Goal: Task Accomplishment & Management: Manage account settings

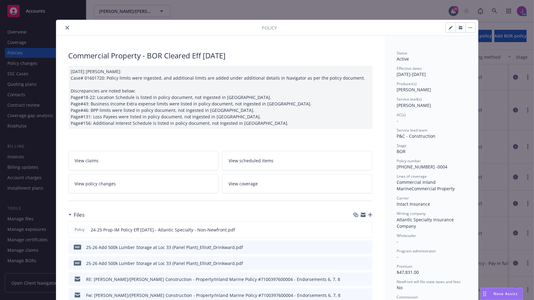
click at [66, 26] on icon "close" at bounding box center [67, 28] width 4 height 4
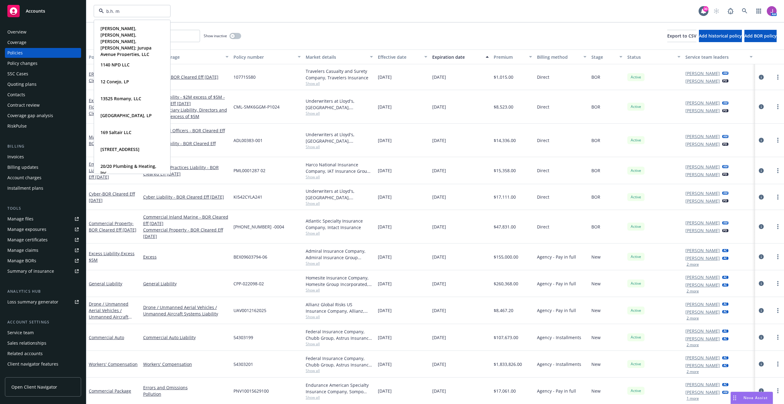
type input "b.h. mu"
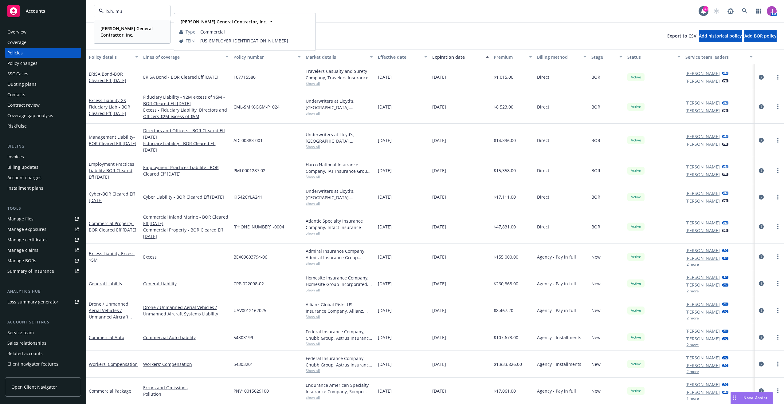
click at [121, 31] on strong "B.H. Murphy General Contractor, Inc." at bounding box center [126, 31] width 52 height 12
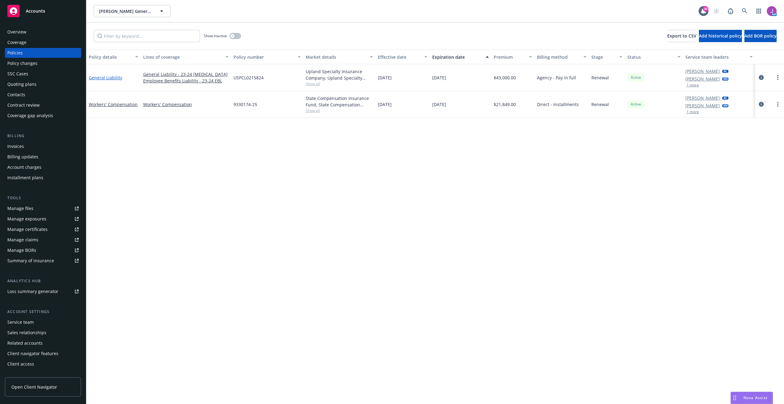
click at [107, 77] on link "General Liability" at bounding box center [105, 78] width 33 height 6
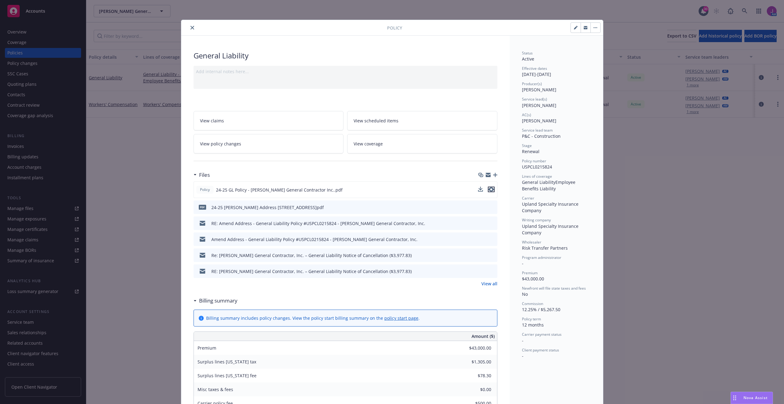
click at [490, 190] on icon "preview file" at bounding box center [491, 189] width 6 height 4
click at [194, 27] on div at bounding box center [285, 27] width 203 height 7
click at [190, 27] on icon "close" at bounding box center [192, 28] width 4 height 4
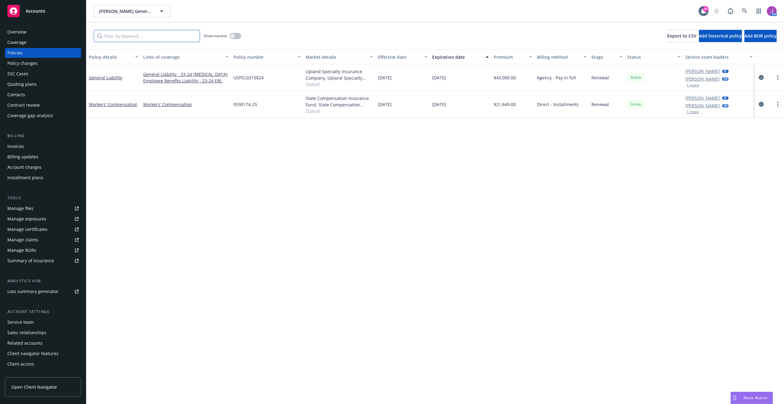
click at [140, 37] on input "Filter by keyword..." at bounding box center [147, 36] width 106 height 12
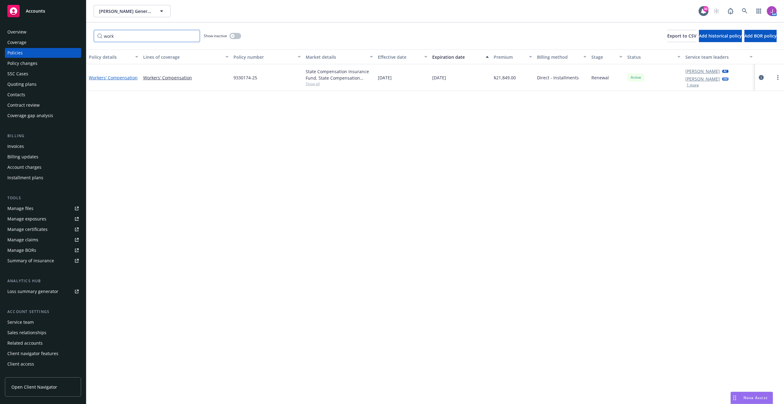
type input "work"
click at [126, 78] on link "Workers' Compensation" at bounding box center [113, 78] width 49 height 6
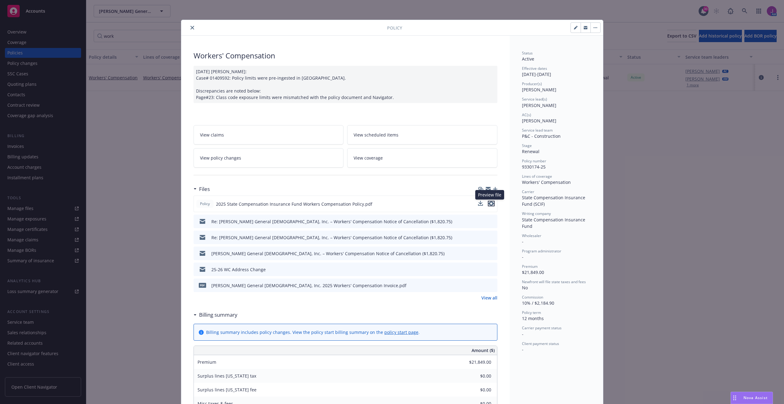
click at [488, 204] on icon "preview file" at bounding box center [491, 203] width 6 height 4
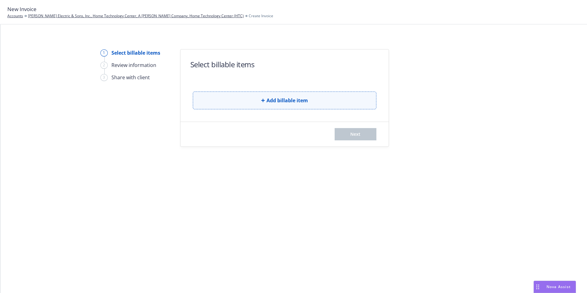
click at [284, 101] on span "Add billable item" at bounding box center [287, 100] width 41 height 7
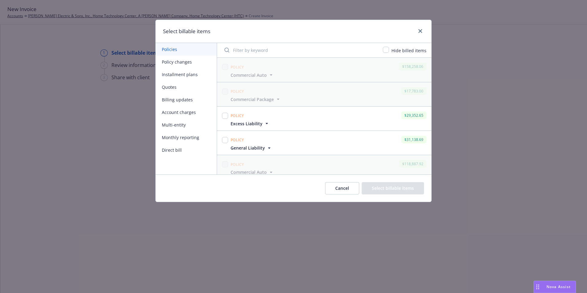
click at [181, 62] on button "Policy changes" at bounding box center [186, 62] width 61 height 13
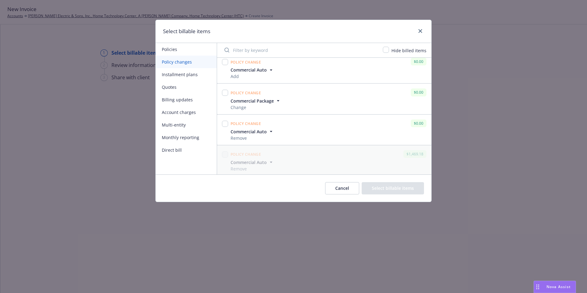
scroll to position [390, 0]
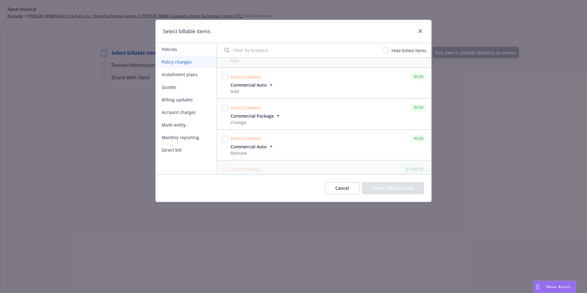
click at [269, 49] on input "Filter by keyword" at bounding box center [300, 50] width 158 height 12
type input "AUTO"
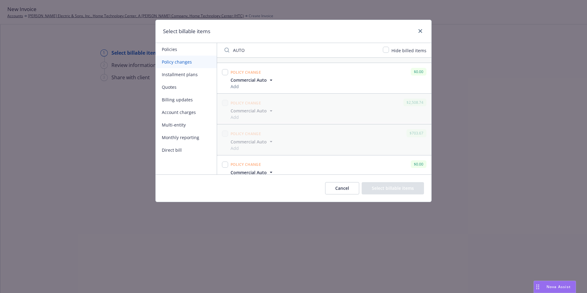
scroll to position [898, 0]
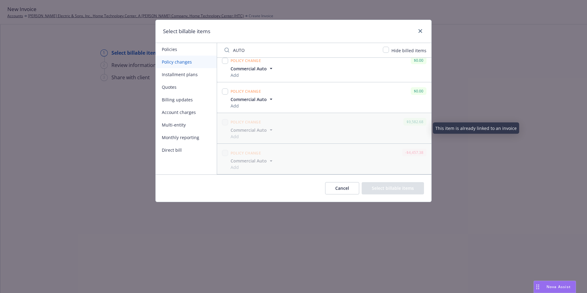
click at [178, 104] on button "Billing updates" at bounding box center [186, 99] width 61 height 13
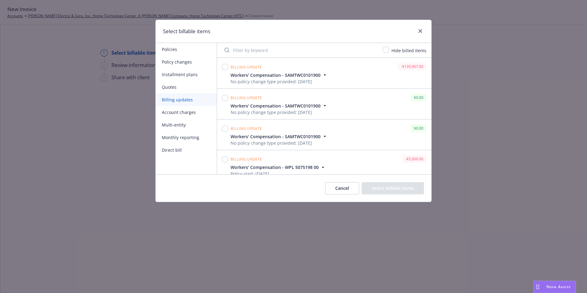
click at [350, 193] on button "Cancel" at bounding box center [342, 188] width 34 height 12
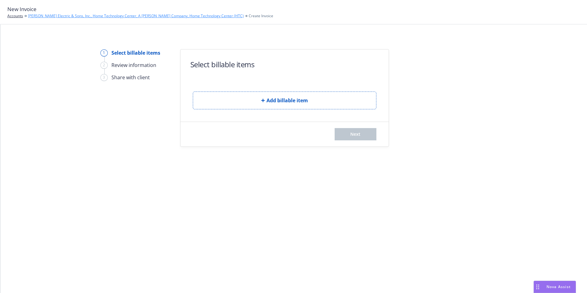
click at [50, 15] on link "[PERSON_NAME] Electric & Sons, Inc., Home Technology Center, A [PERSON_NAME] Co…" at bounding box center [136, 16] width 216 height 6
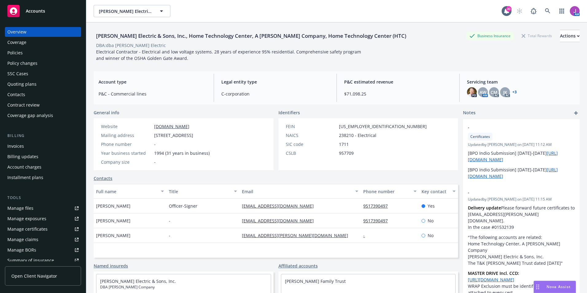
click at [27, 51] on div "Policies" at bounding box center [42, 53] width 71 height 10
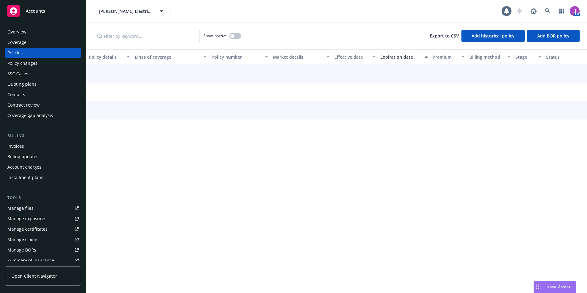
click at [27, 64] on div "Policy changes" at bounding box center [22, 63] width 30 height 10
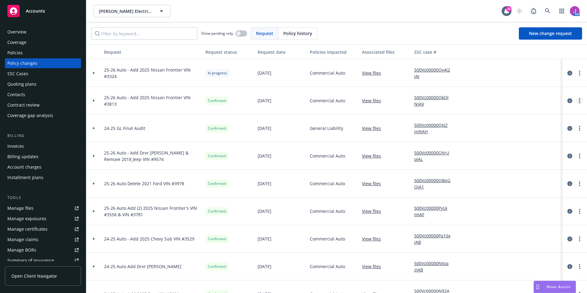
click at [576, 100] on link "more" at bounding box center [579, 100] width 7 height 7
click at [513, 127] on link "Edit request summary" at bounding box center [525, 125] width 105 height 12
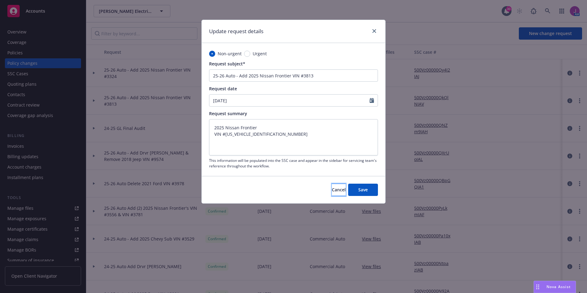
click at [334, 195] on button "Cancel" at bounding box center [339, 190] width 14 height 12
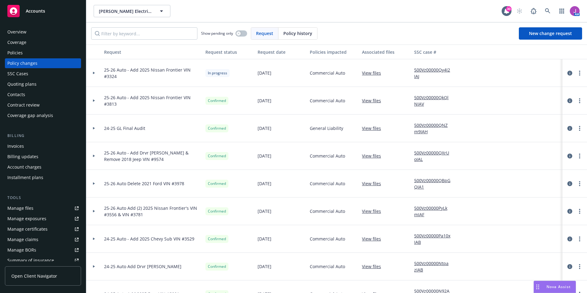
click at [96, 100] on div at bounding box center [94, 101] width 10 height 2
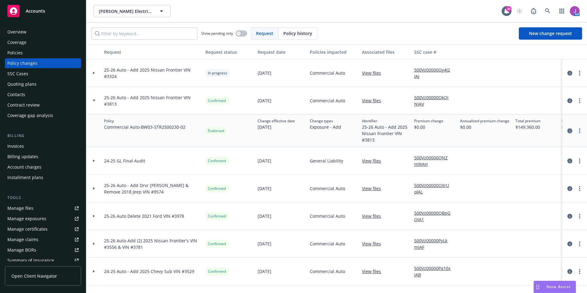
click at [568, 131] on icon "circleInformation" at bounding box center [570, 130] width 5 height 5
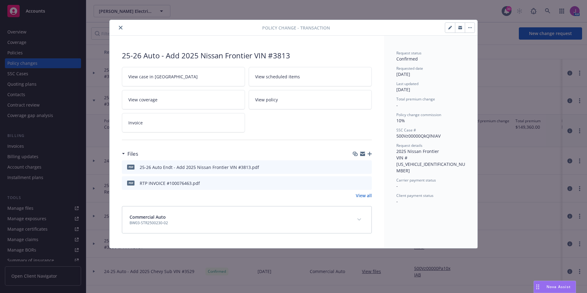
click at [471, 28] on icon "button" at bounding box center [471, 27] width 1 height 1
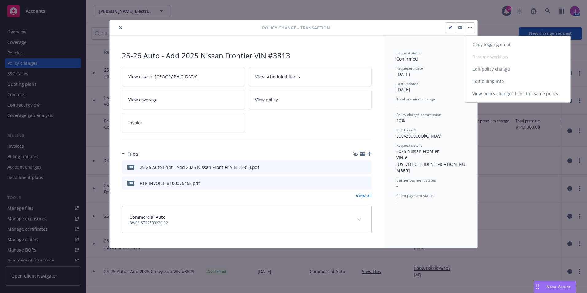
click at [501, 81] on link "Edit billing info" at bounding box center [517, 81] width 105 height 12
select select "CA"
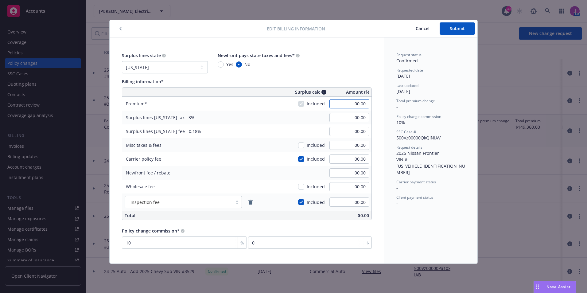
click at [358, 106] on input "00.00" at bounding box center [350, 103] width 40 height 9
click at [334, 141] on input "00.00" at bounding box center [350, 145] width 40 height 9
click at [352, 105] on input "00.00" at bounding box center [350, 103] width 40 height 9
type input "4"
type input "4,269.00"
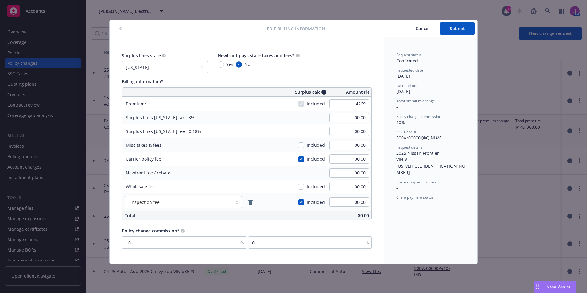
type input "128.07"
type input "7.68"
type input "426.9"
click at [235, 130] on div "Surplus lines California fee - 0.18% 7.68" at bounding box center [246, 131] width 249 height 14
click at [343, 144] on input "00.00" at bounding box center [350, 145] width 40 height 9
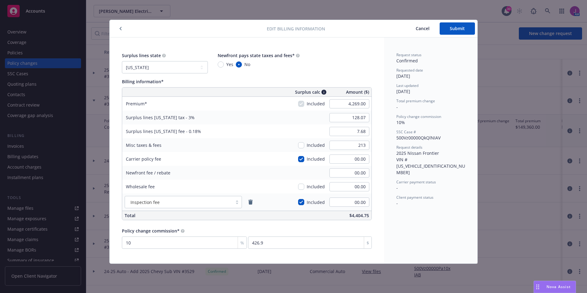
type input "213.00"
click at [335, 165] on div "00.00" at bounding box center [349, 159] width 44 height 14
click at [347, 119] on input "128.07" at bounding box center [350, 117] width 40 height 9
click at [257, 128] on div "Surplus lines California fee - 0.18% 7.68" at bounding box center [246, 131] width 249 height 14
click at [449, 30] on button "Submit" at bounding box center [457, 28] width 35 height 12
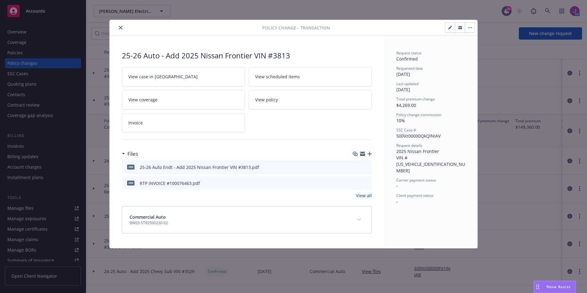
click at [119, 26] on button "close" at bounding box center [120, 27] width 7 height 7
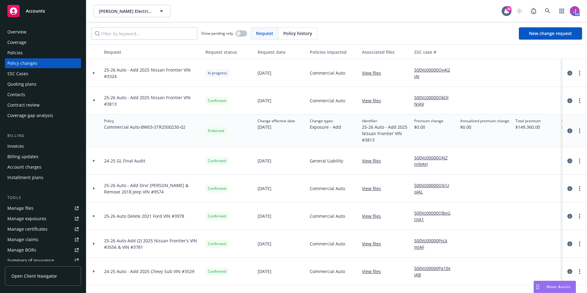
click at [93, 100] on icon at bounding box center [94, 101] width 2 height 2
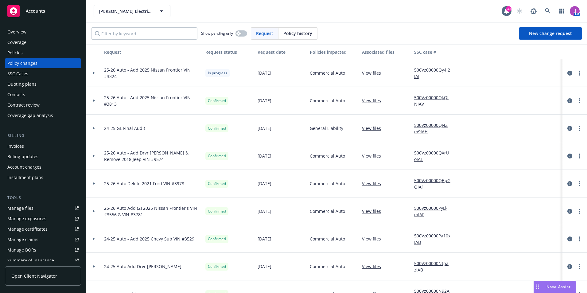
click at [94, 154] on div at bounding box center [93, 156] width 15 height 28
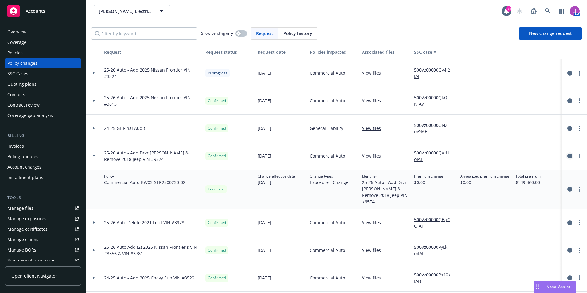
click at [568, 156] on icon "circleInformation" at bounding box center [570, 156] width 5 height 5
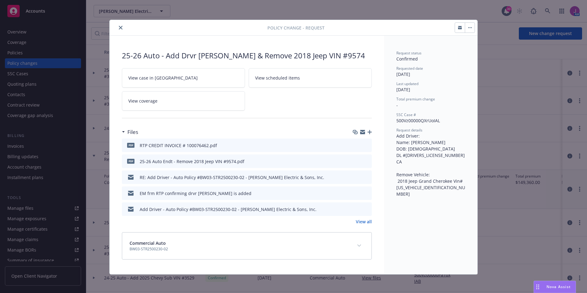
click at [470, 30] on button "button" at bounding box center [470, 28] width 10 height 10
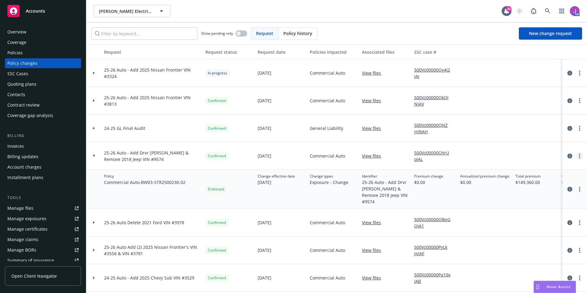
click at [576, 155] on link "more" at bounding box center [579, 155] width 7 height 7
click at [526, 143] on div at bounding box center [536, 156] width 46 height 28
click at [568, 187] on icon "circleInformation" at bounding box center [570, 189] width 5 height 5
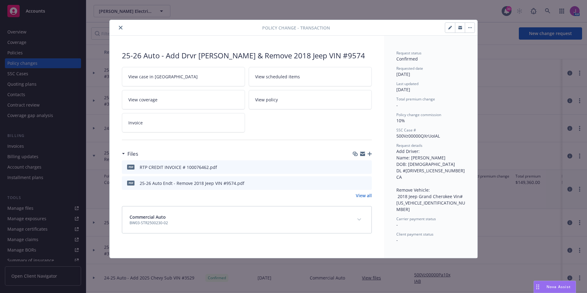
click at [465, 28] on button "button" at bounding box center [470, 28] width 10 height 10
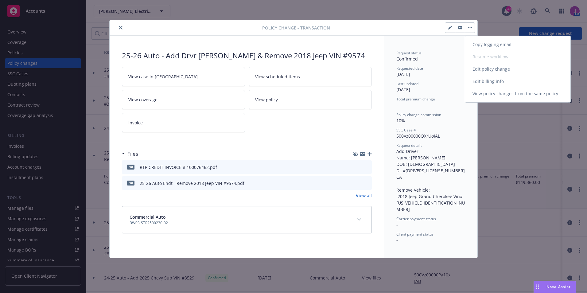
click at [469, 28] on button "Copy logging email Resume workflow Edit policy change Edit billing info View po…" at bounding box center [470, 28] width 10 height 10
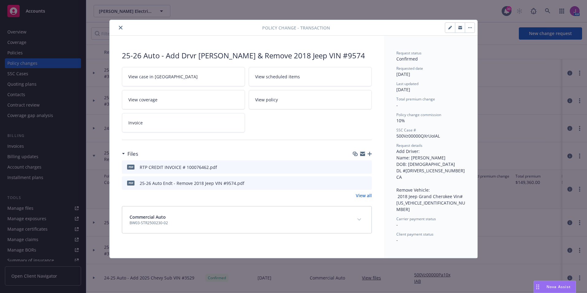
click at [469, 28] on button "button" at bounding box center [470, 28] width 10 height 10
click at [488, 83] on link "Edit billing info" at bounding box center [517, 81] width 105 height 12
select select "CA"
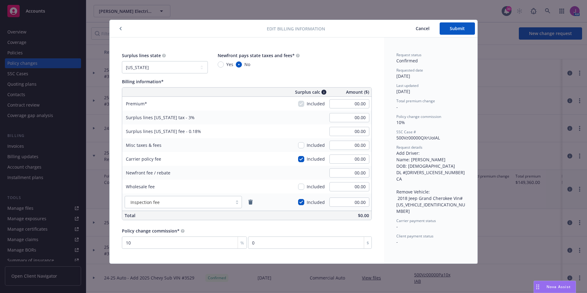
click at [356, 99] on div "00.00" at bounding box center [349, 104] width 44 height 14
click at [350, 102] on input "00.00" at bounding box center [350, 103] width 40 height 9
type input "-3,815.00"
type input "-114.45"
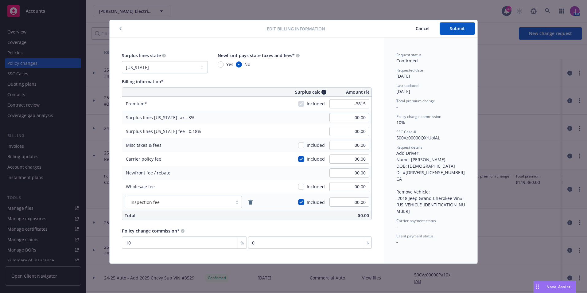
type input "-6.87"
type input "-381.5"
click at [267, 139] on div "Misc taxes & fees Included 00.00" at bounding box center [246, 145] width 249 height 14
click at [456, 29] on span "Submit" at bounding box center [457, 28] width 15 height 6
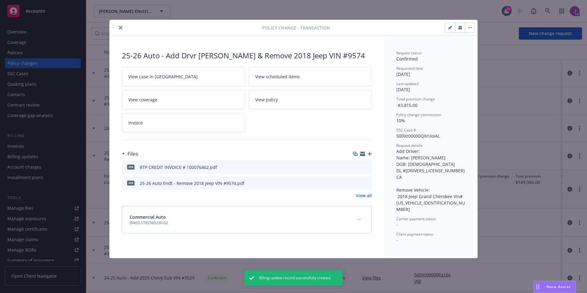
click at [119, 28] on icon "close" at bounding box center [121, 28] width 4 height 4
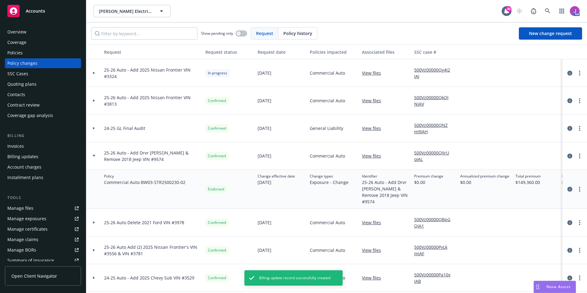
click at [16, 147] on div "Invoices" at bounding box center [15, 146] width 17 height 10
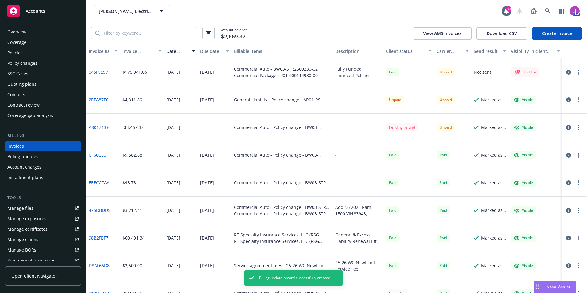
click at [554, 34] on link "Create Invoice" at bounding box center [557, 33] width 50 height 12
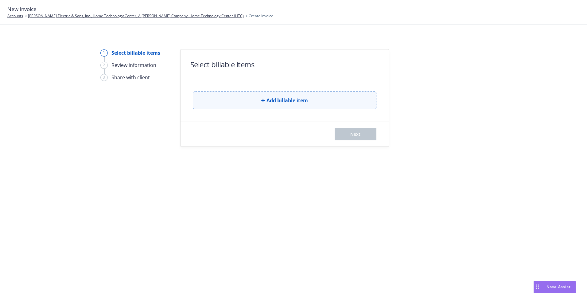
click at [278, 100] on span "Add billable item" at bounding box center [287, 100] width 41 height 7
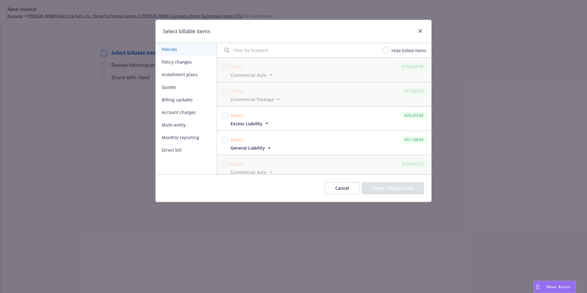
click at [176, 65] on button "Policy changes" at bounding box center [186, 62] width 61 height 13
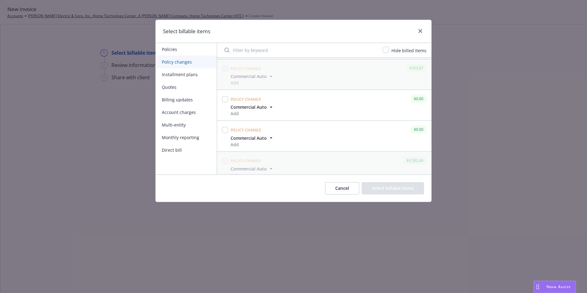
scroll to position [1144, 0]
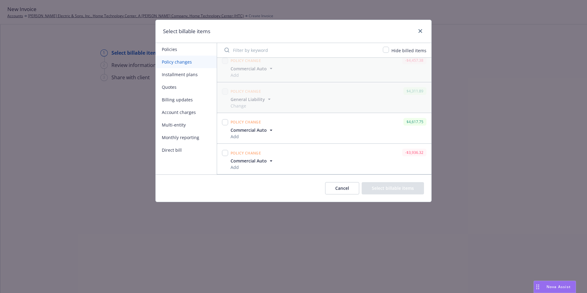
click at [272, 128] on icon "button" at bounding box center [271, 130] width 6 height 6
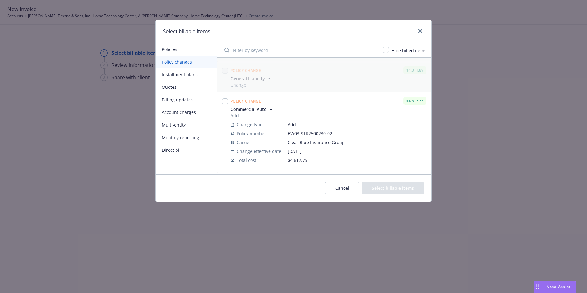
scroll to position [1175, 0]
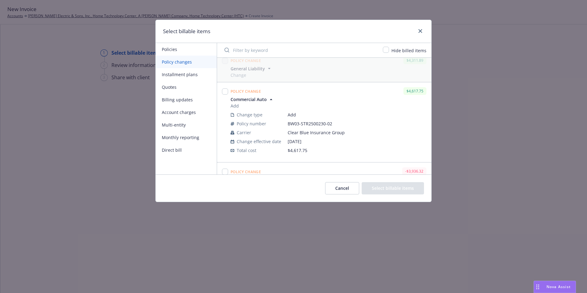
click at [270, 98] on icon "button" at bounding box center [271, 99] width 6 height 6
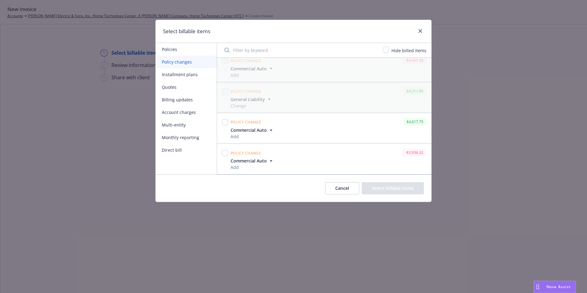
scroll to position [1144, 0]
click at [269, 161] on icon "button" at bounding box center [271, 161] width 6 height 6
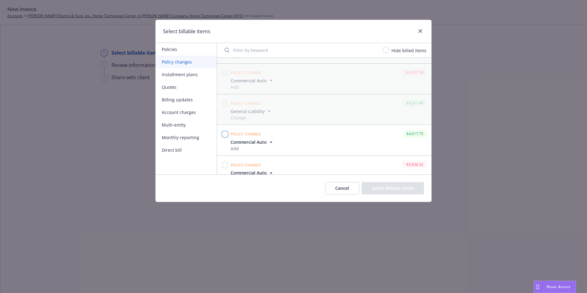
click at [225, 134] on input "checkbox" at bounding box center [225, 134] width 6 height 6
checkbox input "true"
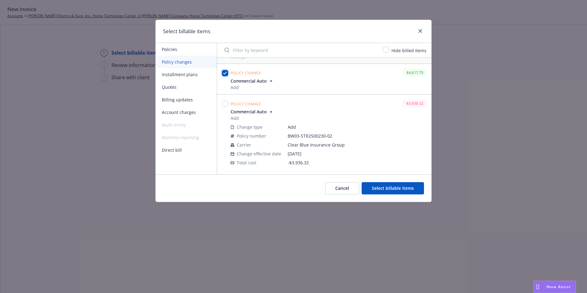
scroll to position [1194, 0]
click at [225, 105] on input "checkbox" at bounding box center [225, 103] width 6 height 6
checkbox input "true"
click at [389, 190] on button "Select billable items" at bounding box center [393, 188] width 62 height 12
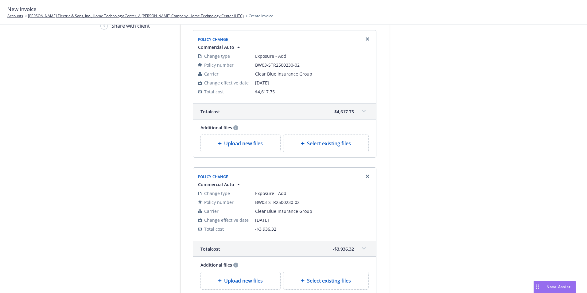
scroll to position [143, 0]
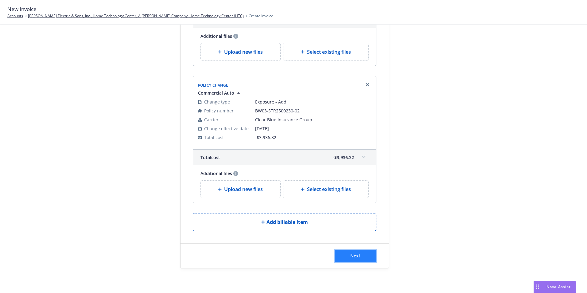
click at [342, 260] on button "Next" at bounding box center [356, 256] width 42 height 12
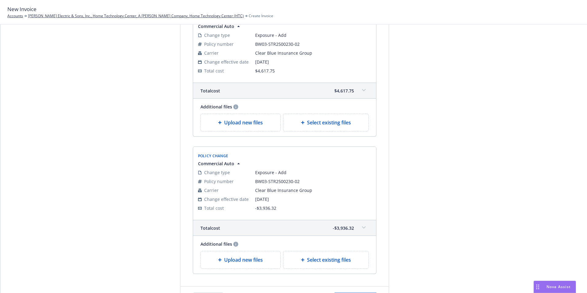
scroll to position [219, 0]
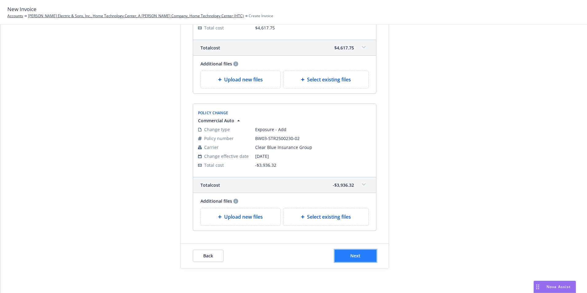
click at [354, 257] on span "Next" at bounding box center [355, 256] width 10 height 6
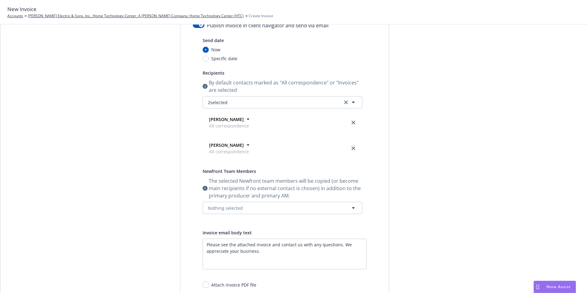
scroll to position [0, 0]
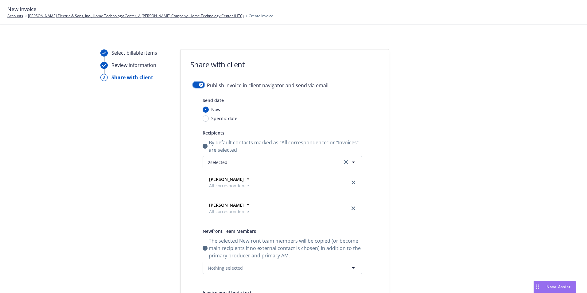
click at [196, 83] on button "button" at bounding box center [199, 85] width 12 height 6
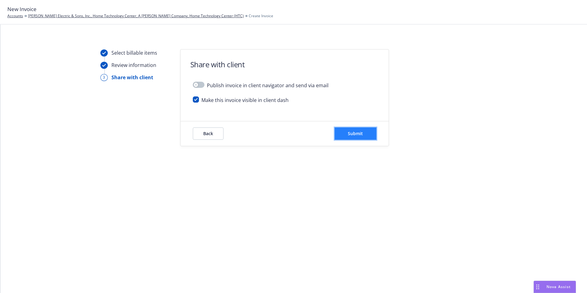
click at [365, 137] on button "Submit" at bounding box center [356, 133] width 42 height 12
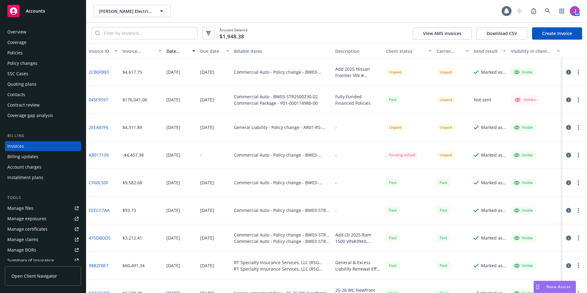
click at [15, 50] on div "Policies" at bounding box center [14, 53] width 15 height 10
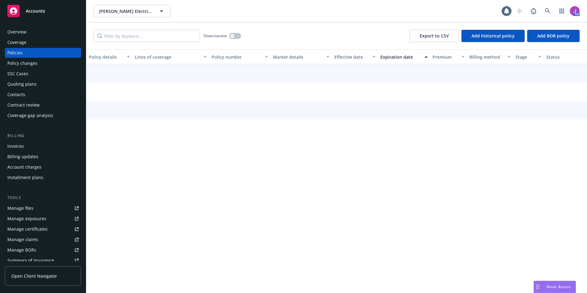
click at [33, 65] on div "Policy changes" at bounding box center [22, 63] width 30 height 10
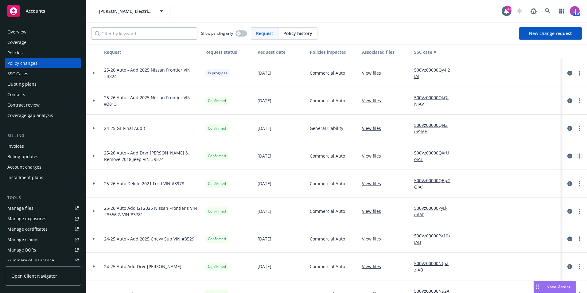
click at [578, 158] on link "more" at bounding box center [579, 155] width 7 height 7
click at [504, 182] on link "Edit request summary" at bounding box center [525, 181] width 105 height 12
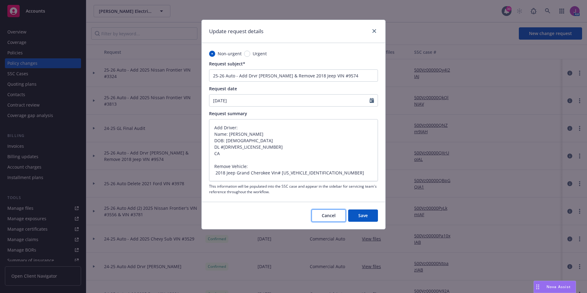
click at [336, 215] on button "Cancel" at bounding box center [329, 215] width 34 height 12
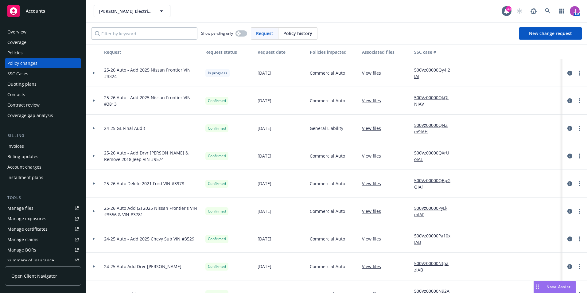
click at [97, 154] on div at bounding box center [93, 156] width 15 height 28
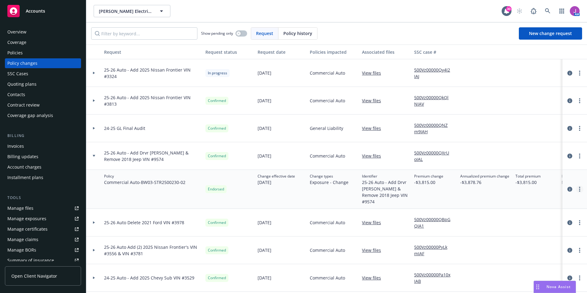
click at [579, 187] on icon "more" at bounding box center [579, 189] width 1 height 5
click at [518, 221] on link "Edit policy change" at bounding box center [525, 223] width 105 height 12
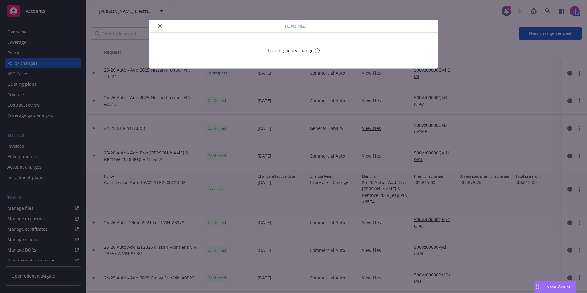
type textarea "x"
select select "ACCEPTED"
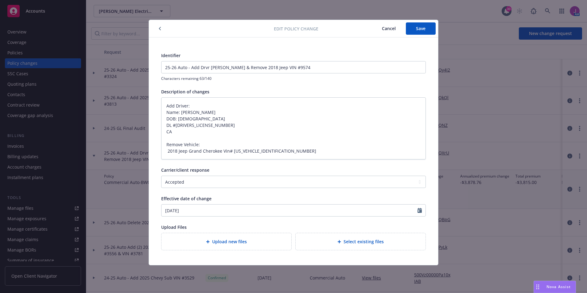
click at [386, 32] on button "Cancel" at bounding box center [389, 28] width 34 height 12
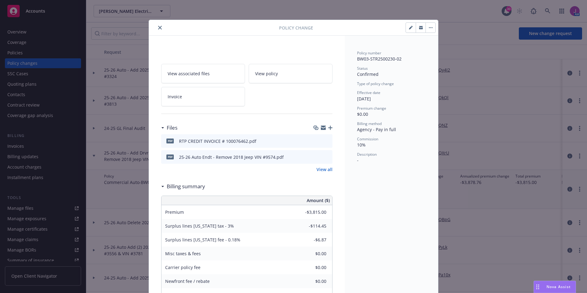
click at [411, 28] on button "button" at bounding box center [411, 28] width 10 height 10
type textarea "x"
select select "ACCEPTED"
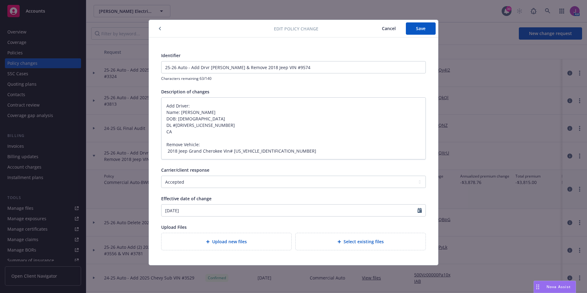
click at [160, 27] on icon "button" at bounding box center [160, 29] width 2 height 4
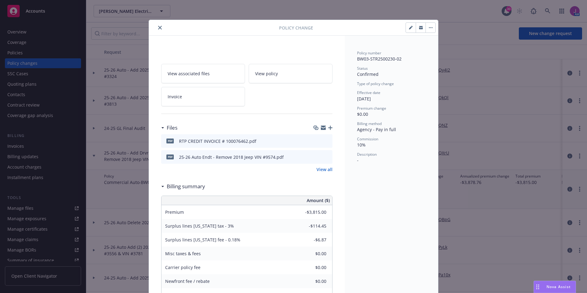
click at [429, 29] on button "button" at bounding box center [431, 28] width 10 height 10
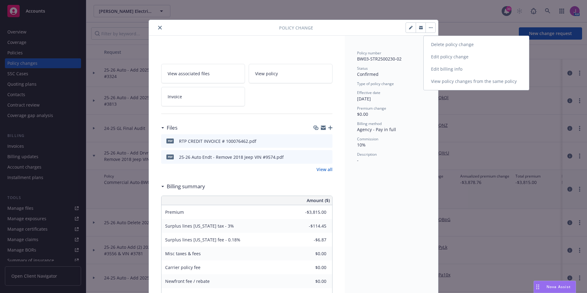
click at [452, 57] on link "Edit policy change" at bounding box center [476, 57] width 105 height 12
type textarea "x"
select select "ACCEPTED"
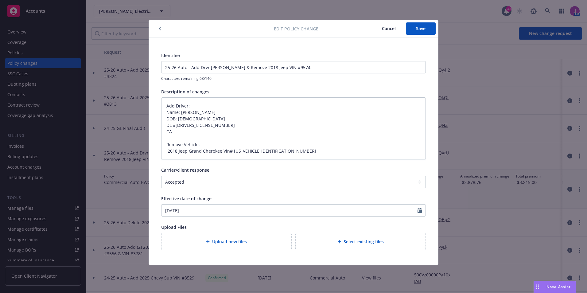
click at [159, 30] on icon "button" at bounding box center [160, 29] width 2 height 4
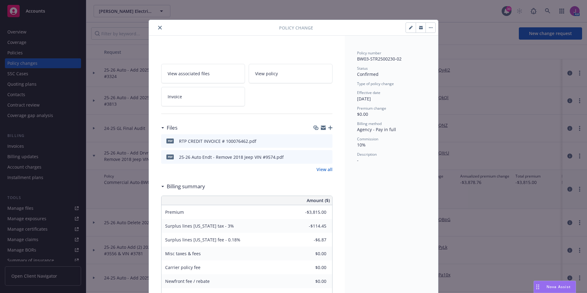
click at [159, 30] on button "close" at bounding box center [159, 27] width 7 height 7
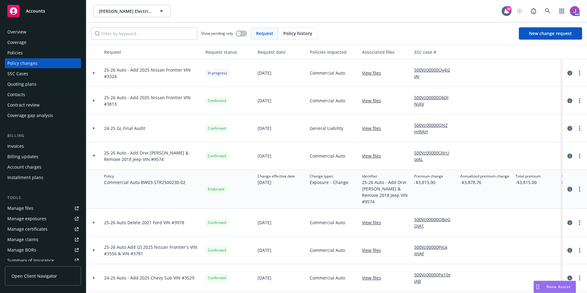
click at [94, 155] on icon at bounding box center [94, 156] width 2 height 2
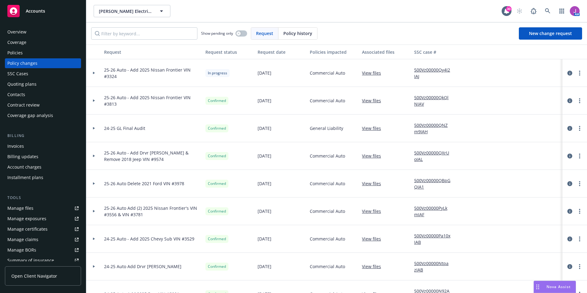
click at [29, 148] on div "Invoices" at bounding box center [42, 146] width 71 height 10
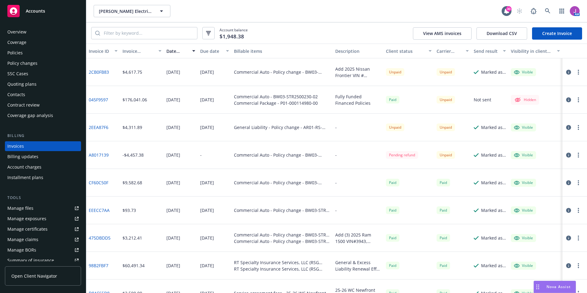
click at [557, 32] on link "Create Invoice" at bounding box center [557, 33] width 50 height 12
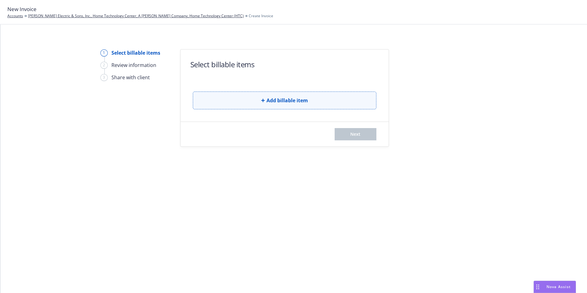
click at [279, 97] on span "Add billable item" at bounding box center [287, 100] width 41 height 7
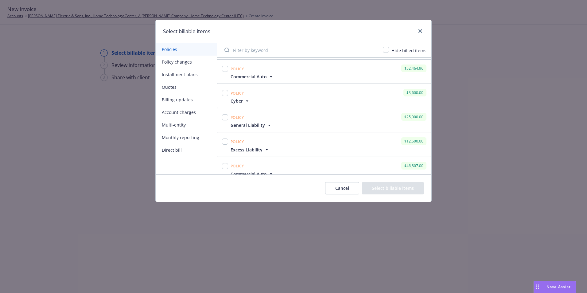
scroll to position [320, 0]
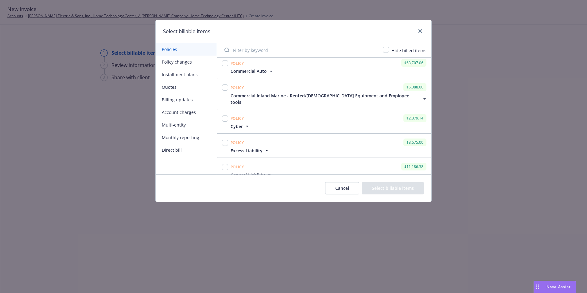
click at [174, 64] on button "Policy changes" at bounding box center [186, 62] width 61 height 13
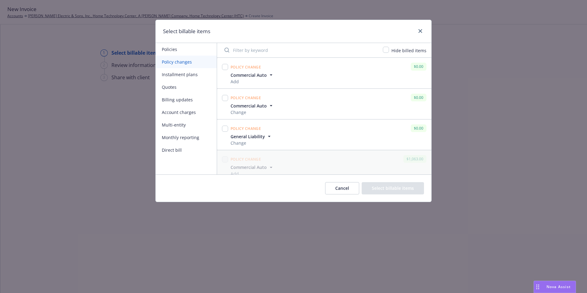
scroll to position [1144, 0]
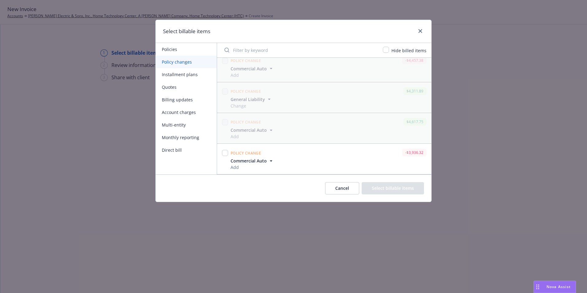
click at [270, 161] on icon "button" at bounding box center [271, 160] width 2 height 1
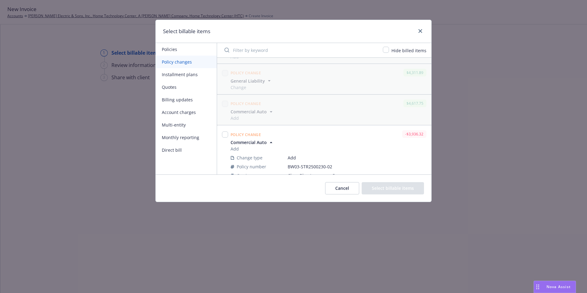
scroll to position [1194, 0]
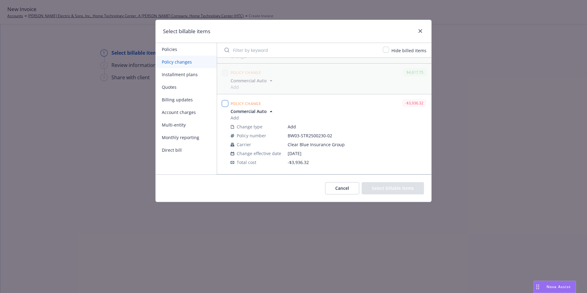
click at [226, 104] on input "checkbox" at bounding box center [225, 103] width 6 height 6
checkbox input "true"
click at [393, 190] on button "Select billable items" at bounding box center [393, 188] width 62 height 12
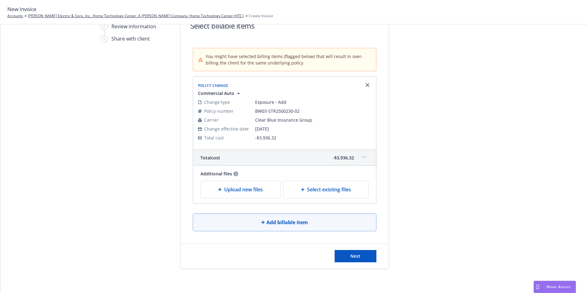
scroll to position [39, 0]
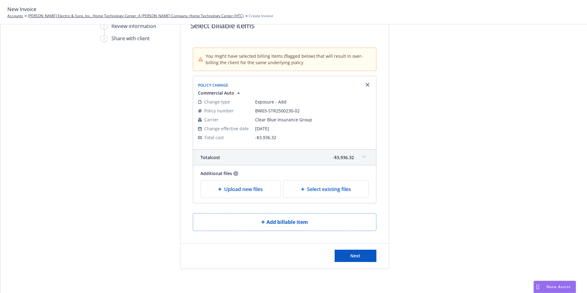
click at [363, 152] on div "Total cost -$3,936.32" at bounding box center [284, 157] width 183 height 15
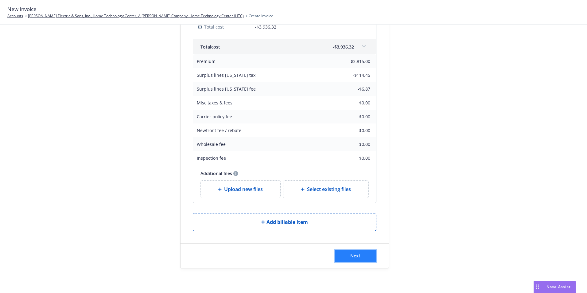
click at [355, 256] on span "Next" at bounding box center [355, 256] width 10 height 6
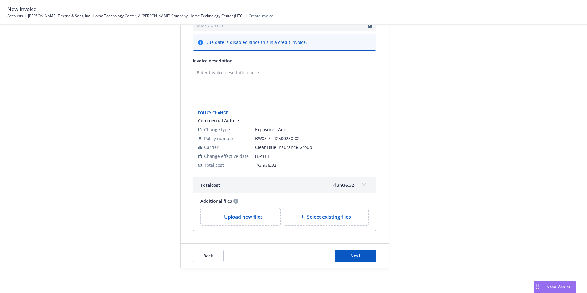
scroll to position [101, 0]
click at [252, 73] on textarea "Invoice description" at bounding box center [285, 82] width 184 height 31
click at [214, 74] on textarea "Remove:" at bounding box center [285, 82] width 184 height 31
paste textarea "2018 Jeep Grand Cherokee Vin# 1C4RJFJG1JC349574"
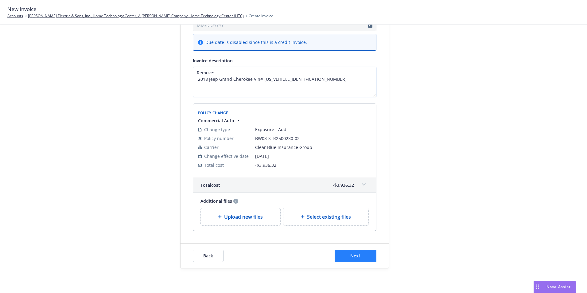
type textarea "Remove: 2018 Jeep Grand Cherokee Vin# [US_VEHICLE_IDENTIFICATION_NUMBER]"
click at [351, 259] on button "Next" at bounding box center [356, 256] width 42 height 12
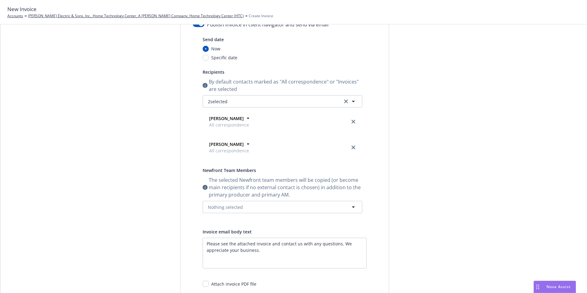
scroll to position [0, 0]
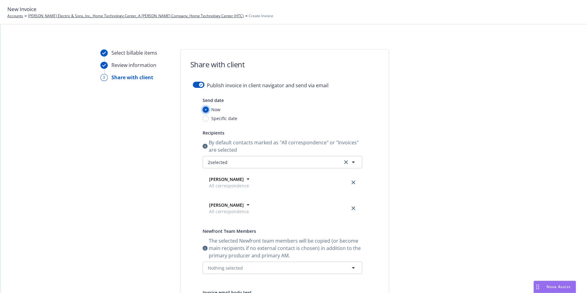
click at [203, 109] on input "Now" at bounding box center [206, 110] width 6 height 6
click at [200, 85] on icon "button" at bounding box center [201, 85] width 2 height 2
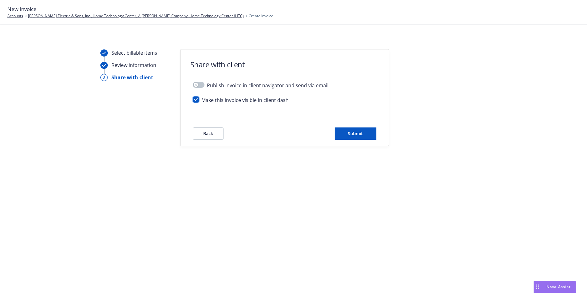
click at [197, 100] on input "checkbox" at bounding box center [196, 99] width 6 height 6
checkbox input "true"
click at [199, 85] on button "button" at bounding box center [199, 85] width 12 height 6
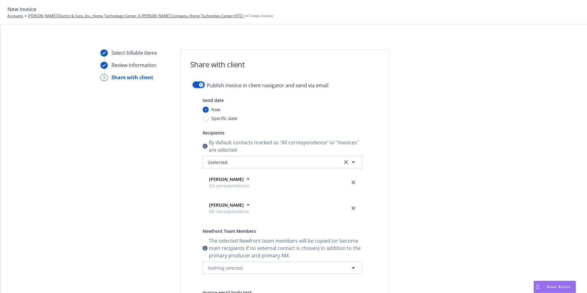
click at [200, 85] on icon "button" at bounding box center [201, 85] width 2 height 2
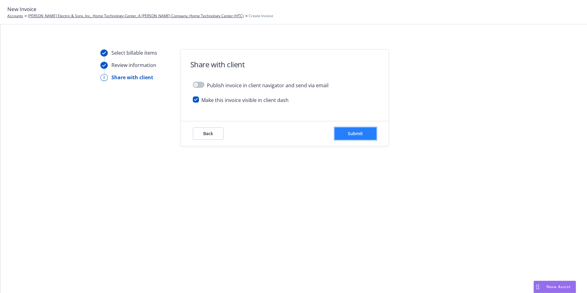
click at [359, 131] on span "Submit" at bounding box center [355, 134] width 15 height 6
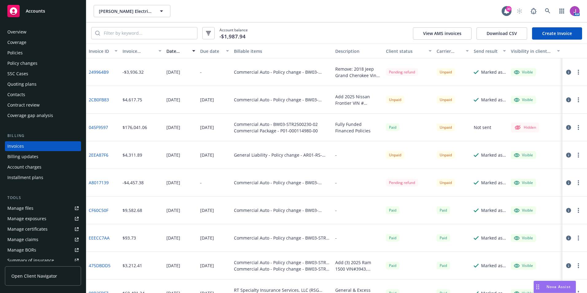
click at [24, 32] on div "Overview" at bounding box center [16, 32] width 19 height 10
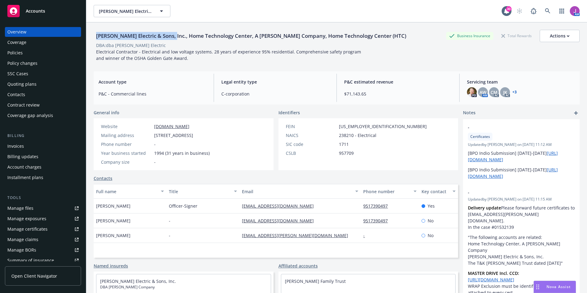
drag, startPoint x: 96, startPoint y: 36, endPoint x: 172, endPoint y: 37, distance: 75.9
click at [172, 37] on div "[PERSON_NAME] Electric & Sons, Inc., Home Technology Center, A [PERSON_NAME] Co…" at bounding box center [251, 36] width 315 height 8
copy div "[PERSON_NAME] Electric & Sons, Inc.,"
click at [24, 54] on div "Policies" at bounding box center [42, 53] width 71 height 10
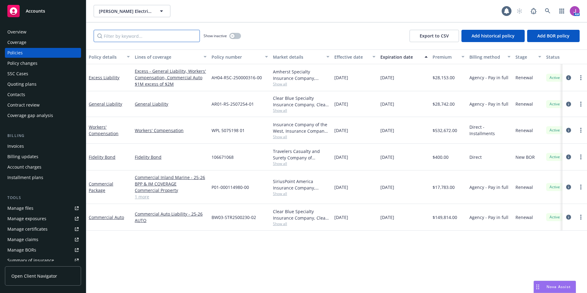
click at [126, 37] on input "Filter by keyword..." at bounding box center [147, 36] width 106 height 12
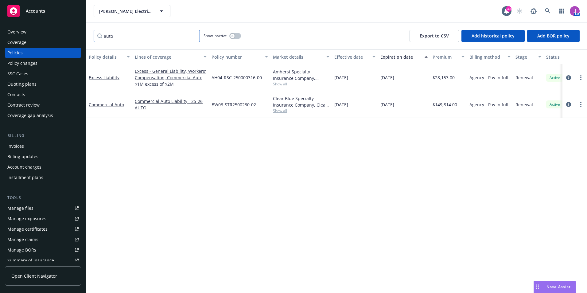
type input "auto"
drag, startPoint x: 209, startPoint y: 103, endPoint x: 258, endPoint y: 106, distance: 48.6
click at [258, 106] on div "BW03-STR2500230-02" at bounding box center [239, 104] width 61 height 27
copy span "BW03-STR2500230-02"
click at [27, 95] on div "Contacts" at bounding box center [42, 95] width 71 height 10
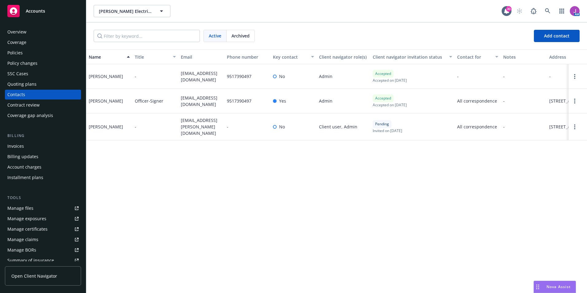
click at [35, 63] on div "Policy changes" at bounding box center [22, 63] width 30 height 10
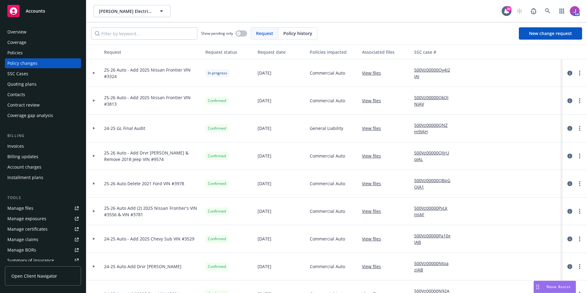
click at [95, 102] on div at bounding box center [93, 101] width 15 height 28
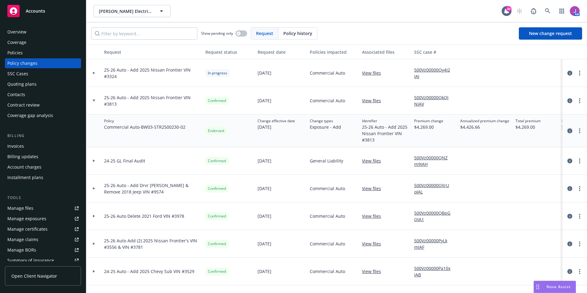
click at [568, 130] on icon "circleInformation" at bounding box center [570, 130] width 5 height 5
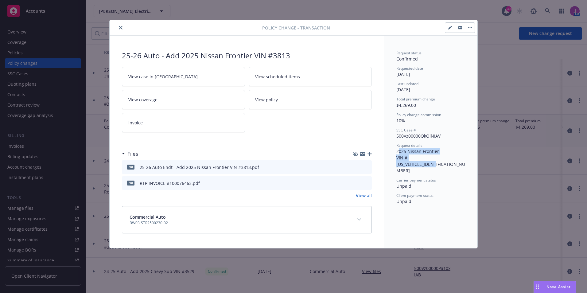
drag, startPoint x: 399, startPoint y: 154, endPoint x: 456, endPoint y: 156, distance: 56.6
click at [456, 156] on div "Request details 2025 Nissan Frontier VIN #[US_VEHICLE_IDENTIFICATION_NUMBER]" at bounding box center [431, 158] width 69 height 31
drag, startPoint x: 456, startPoint y: 156, endPoint x: 405, endPoint y: 157, distance: 50.4
click at [419, 178] on span "Carrier payment status" at bounding box center [417, 180] width 40 height 5
drag, startPoint x: 427, startPoint y: 154, endPoint x: 459, endPoint y: 159, distance: 32.0
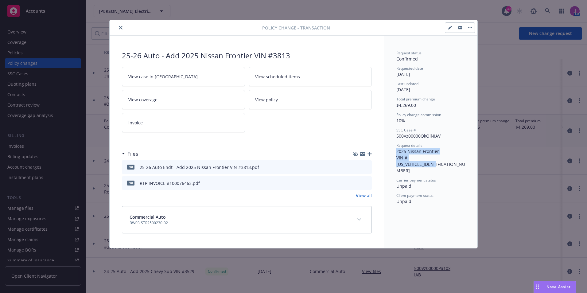
click at [459, 159] on div "Request status Confirmed Requested date 08/12/2025 Last updated 08/19/2025 Tota…" at bounding box center [430, 142] width 93 height 213
copy span "2025 Nissan Frontier VIN #1N6ED1CL4SN653813"
click at [370, 163] on div "pdf 25-26 Auto Endt - Add 2025 Nissan Frontier VIN #3813.pdf" at bounding box center [247, 167] width 250 height 14
click at [366, 168] on icon "preview file" at bounding box center [366, 167] width 6 height 4
click at [121, 26] on icon "close" at bounding box center [121, 28] width 4 height 4
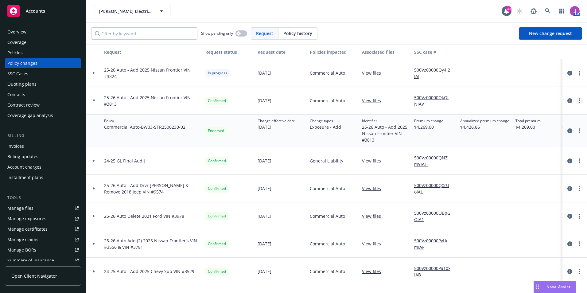
click at [576, 104] on link "more" at bounding box center [579, 100] width 7 height 7
click at [521, 112] on link "Copy logging email" at bounding box center [525, 113] width 105 height 12
drag, startPoint x: 25, startPoint y: 52, endPoint x: 36, endPoint y: 54, distance: 10.9
click at [25, 52] on div "Policies" at bounding box center [42, 53] width 71 height 10
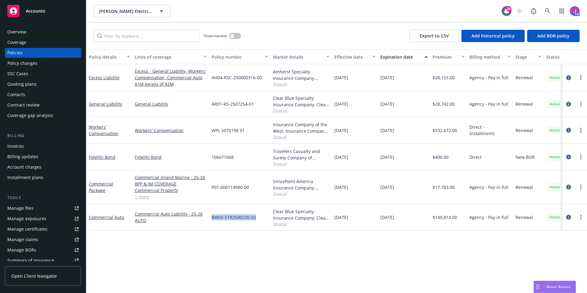
drag, startPoint x: 211, startPoint y: 217, endPoint x: 268, endPoint y: 221, distance: 57.9
click at [268, 221] on div "BW03-STR2500230-02" at bounding box center [239, 217] width 61 height 27
copy span "BW03-STR2500230-02"
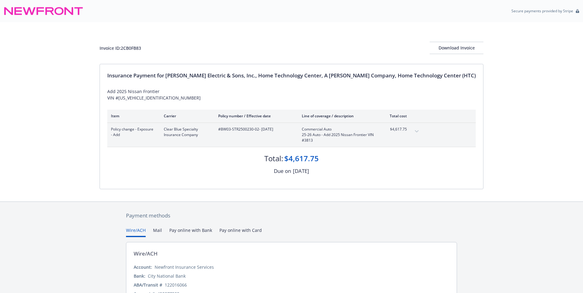
drag, startPoint x: 69, startPoint y: 162, endPoint x: 67, endPoint y: 145, distance: 17.6
click at [69, 160] on div "Invoice ID: 2CB0FB83 Download Invoice Insurance Payment for [PERSON_NAME] Elect…" at bounding box center [291, 111] width 583 height 179
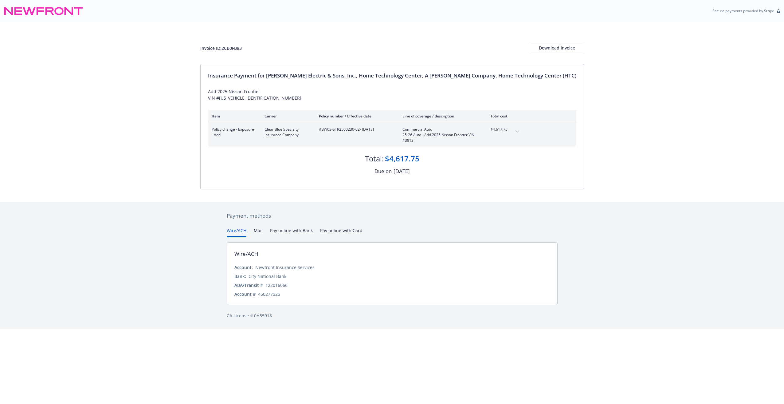
click at [522, 133] on button "expand content" at bounding box center [517, 132] width 10 height 10
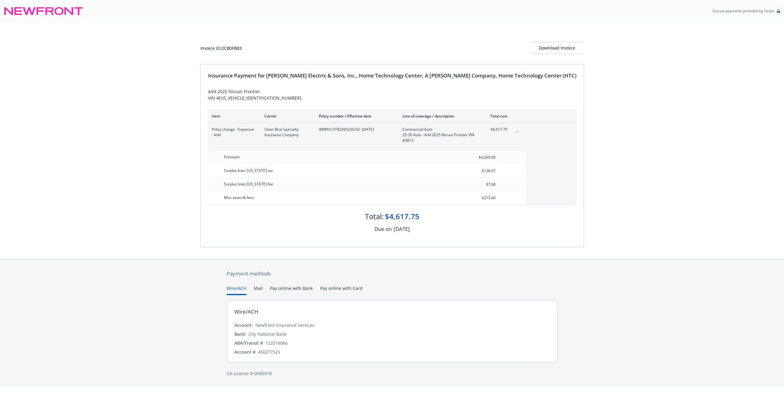
click at [522, 133] on button "collapse content" at bounding box center [517, 132] width 10 height 10
